Goal: Task Accomplishment & Management: Use online tool/utility

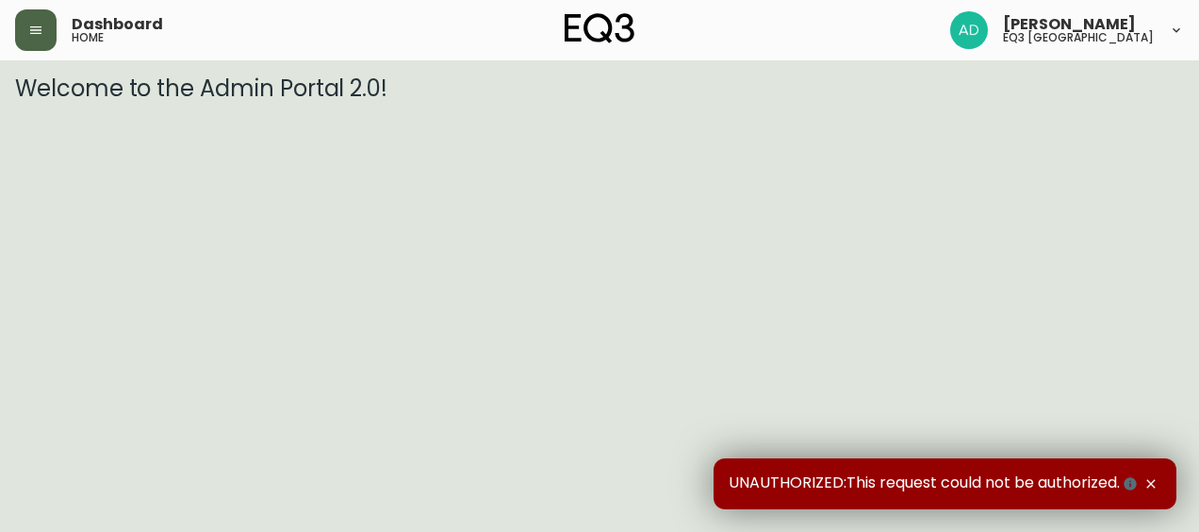
click at [55, 20] on button "button" at bounding box center [35, 29] width 41 height 41
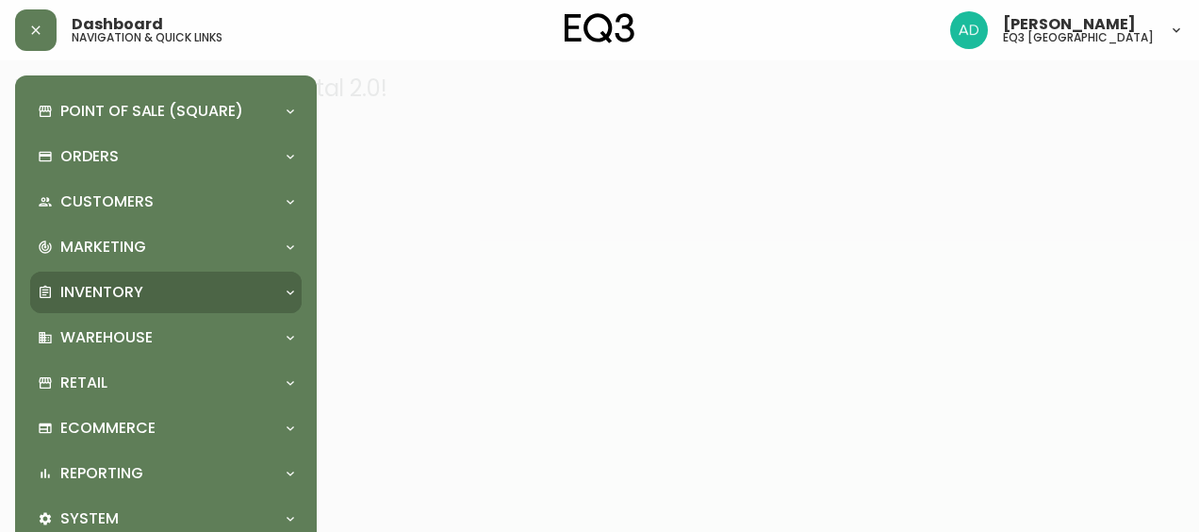
click at [77, 296] on p "Inventory" at bounding box center [101, 292] width 83 height 21
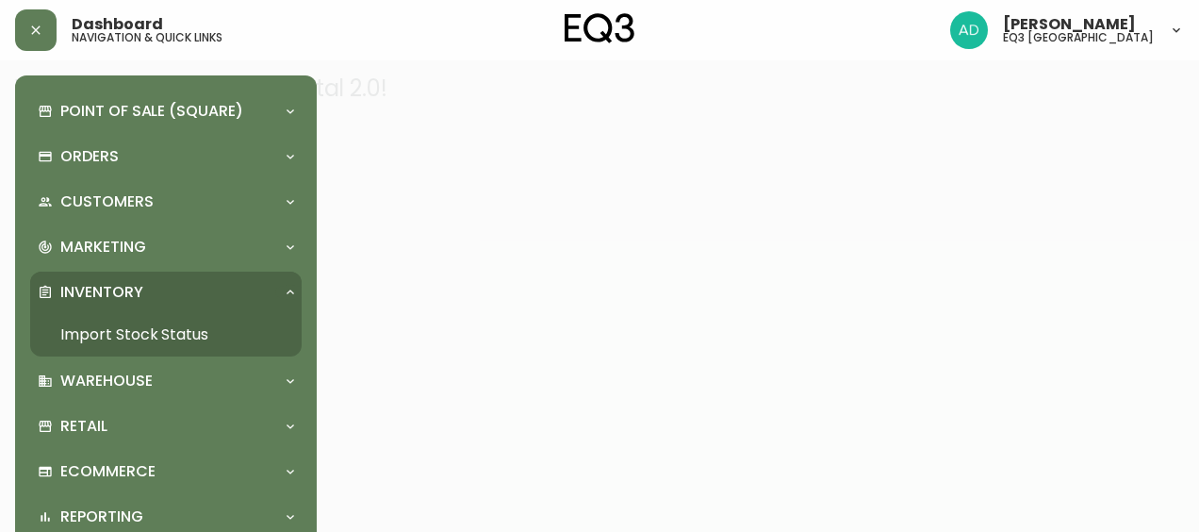
click at [146, 322] on link "Import Stock Status" at bounding box center [166, 334] width 272 height 43
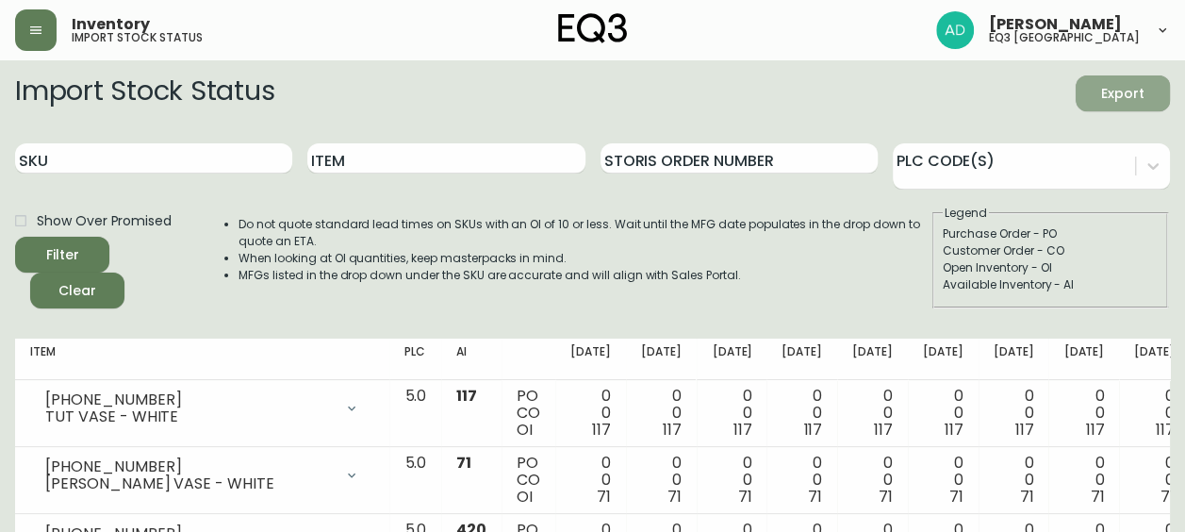
click at [1137, 92] on span "Export" at bounding box center [1123, 94] width 64 height 24
